Goal: Find specific page/section: Find specific page/section

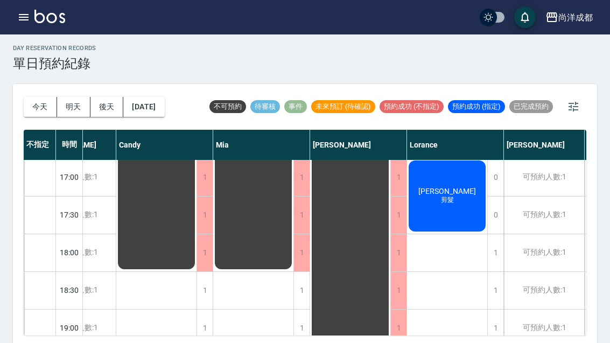
scroll to position [465, 62]
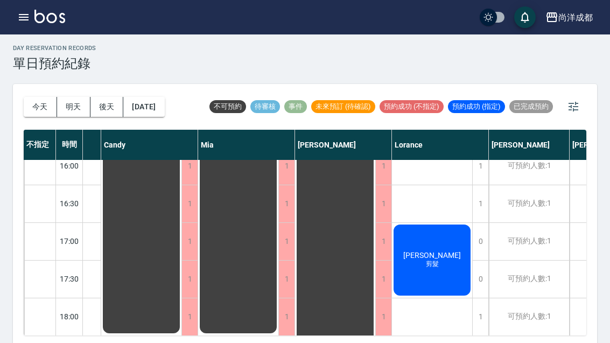
click at [436, 263] on span "剪髮" at bounding box center [432, 264] width 17 height 9
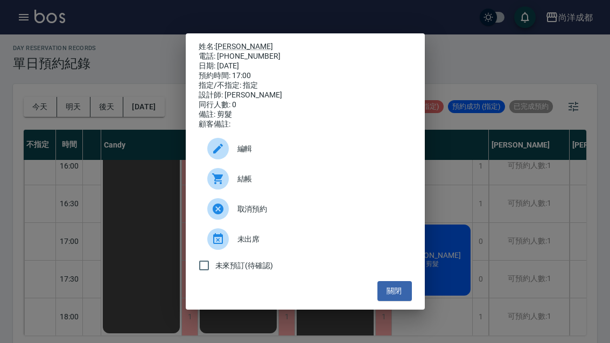
click at [228, 51] on link "[PERSON_NAME]" at bounding box center [244, 46] width 58 height 9
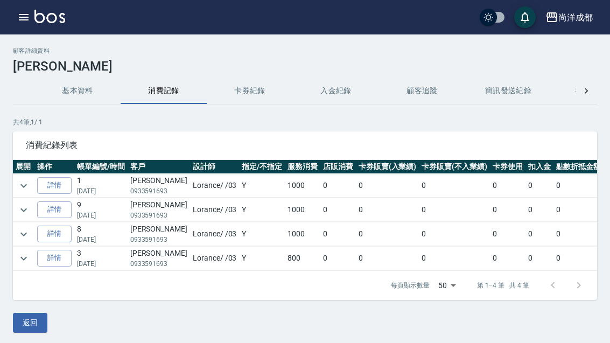
click at [25, 316] on button "返回" at bounding box center [30, 323] width 34 height 20
click at [71, 91] on button "基本資料" at bounding box center [77, 91] width 86 height 26
